Goal: Find specific page/section: Find specific page/section

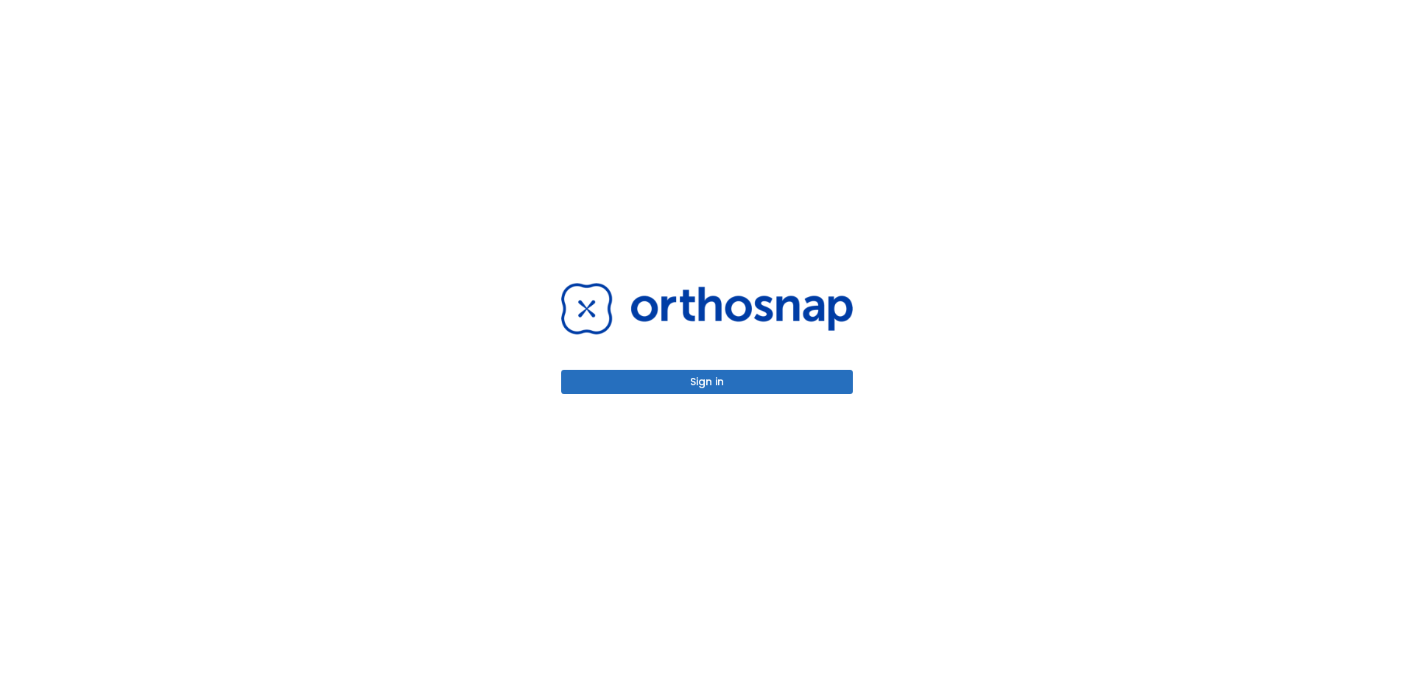
click at [702, 383] on button "Sign in" at bounding box center [707, 382] width 292 height 24
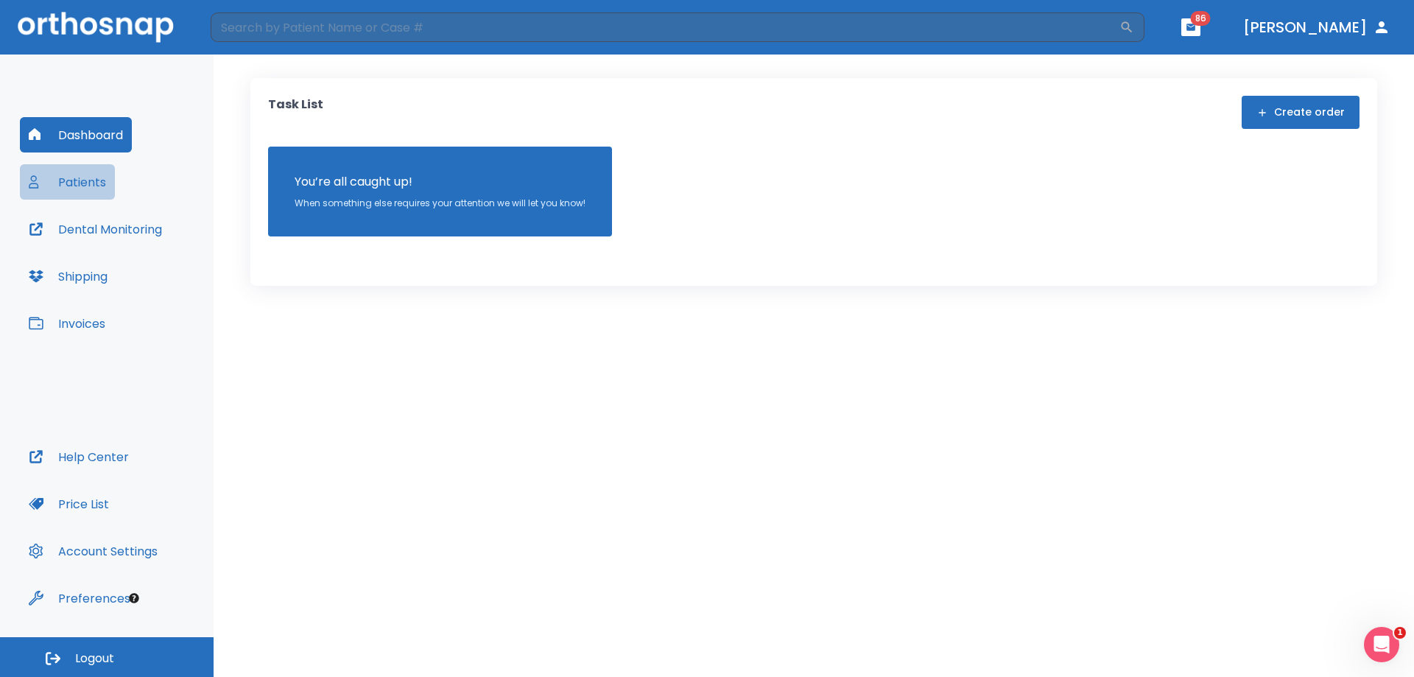
click at [102, 183] on button "Patients" at bounding box center [67, 181] width 95 height 35
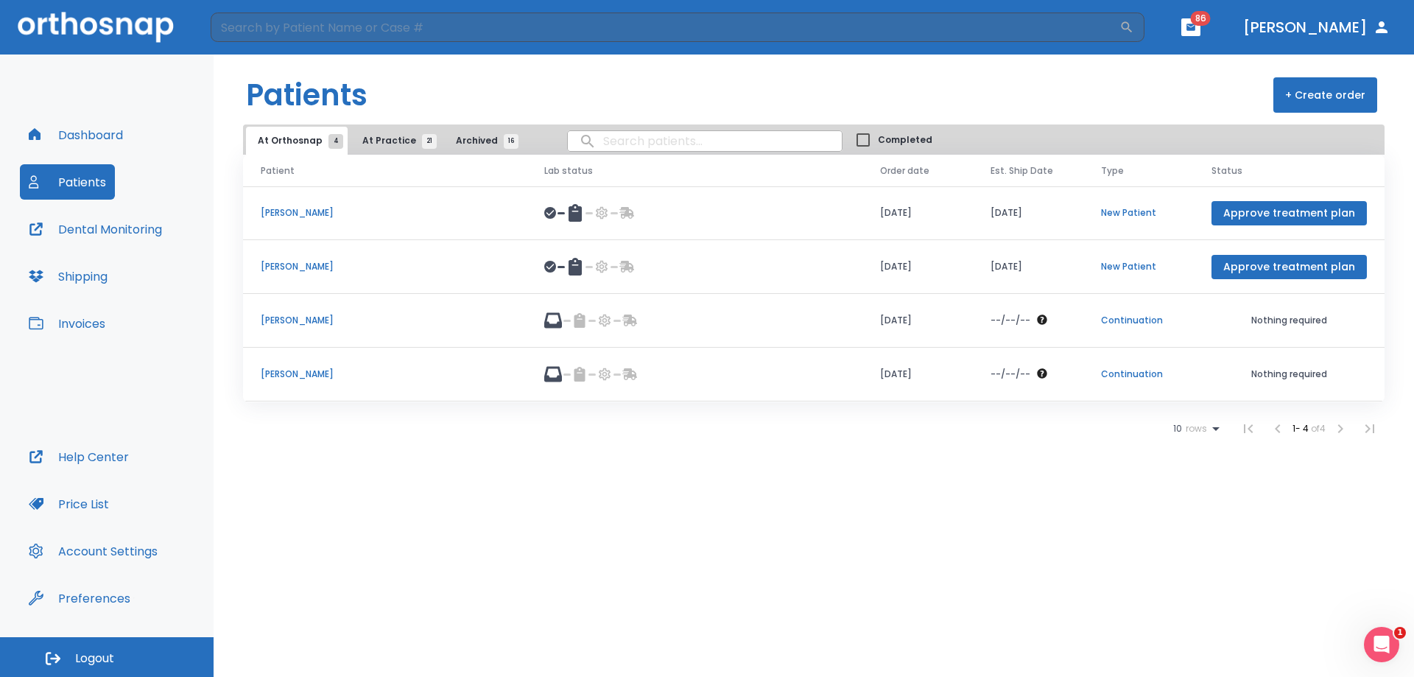
click at [300, 219] on td "[PERSON_NAME]" at bounding box center [384, 213] width 283 height 54
